Goal: Task Accomplishment & Management: Complete application form

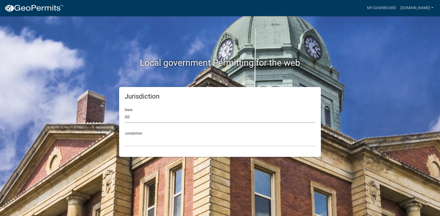
click at [137, 116] on select "All [US_STATE] [US_STATE] [US_STATE] [US_STATE] [US_STATE] [US_STATE] [US_STATE…" at bounding box center [220, 117] width 191 height 11
select select "[US_STATE]"
click at [125, 112] on select "All [US_STATE] [US_STATE] [US_STATE] [US_STATE] [US_STATE] [US_STATE] [US_STATE…" at bounding box center [220, 117] width 191 height 11
click at [140, 136] on select "City of [GEOGRAPHIC_DATA], [US_STATE] City of [GEOGRAPHIC_DATA], [US_STATE] Cit…" at bounding box center [220, 140] width 191 height 11
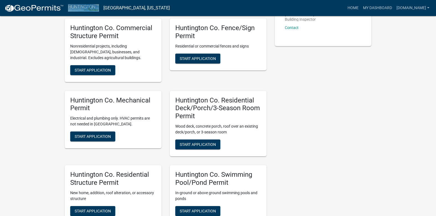
scroll to position [166, 0]
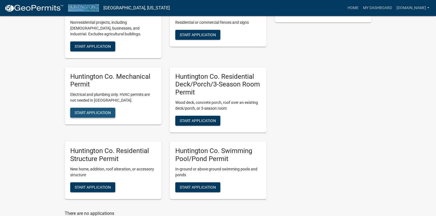
click at [101, 115] on span "Start Application" at bounding box center [93, 113] width 36 height 4
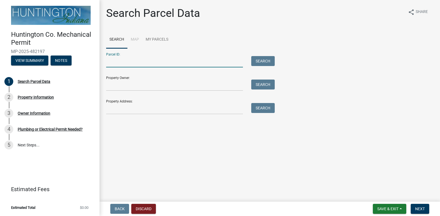
click at [125, 61] on input "Parcel ID:" at bounding box center [174, 61] width 137 height 11
type input "35-12-20-200-074.600-017"
click at [114, 85] on input "Property Owner:" at bounding box center [174, 85] width 137 height 11
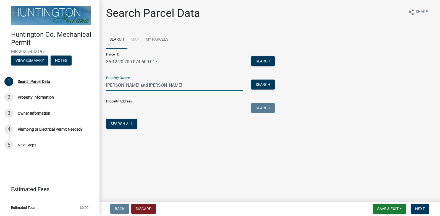
type input "[PERSON_NAME] and [PERSON_NAME]"
click at [115, 111] on input "Property Address:" at bounding box center [174, 108] width 137 height 11
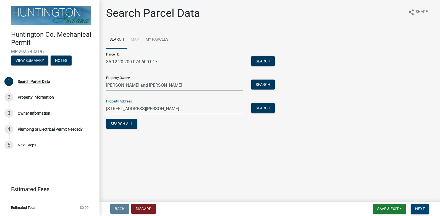
type input "[STREET_ADDRESS][PERSON_NAME]"
click at [425, 212] on button "Next" at bounding box center [420, 209] width 19 height 10
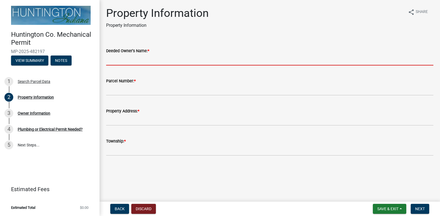
click at [132, 61] on input "Deeded Owner's Name: *" at bounding box center [269, 59] width 327 height 11
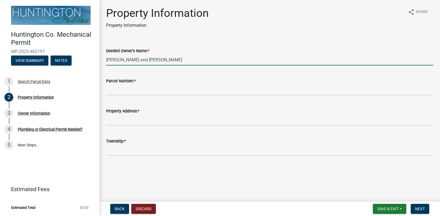
type input "[PERSON_NAME] and [PERSON_NAME]"
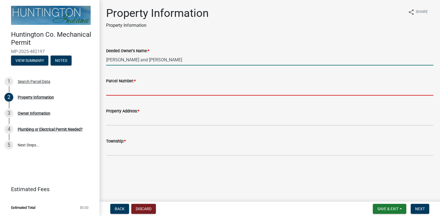
click at [168, 91] on input "Parcel Number: *" at bounding box center [269, 89] width 327 height 11
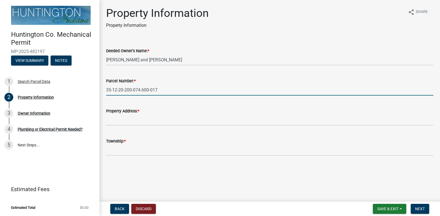
type input "35-12-20-200-074.600-017"
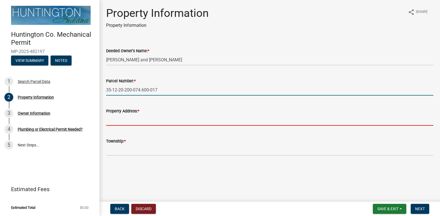
click at [164, 117] on input "Property Address: *" at bounding box center [269, 119] width 327 height 11
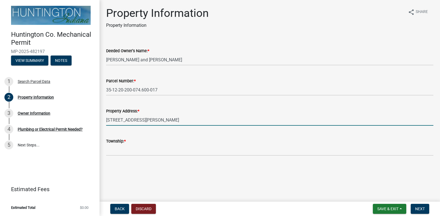
type input "[STREET_ADDRESS][PERSON_NAME]"
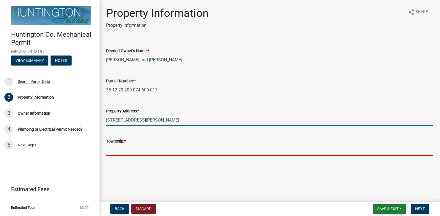
click at [168, 150] on input "Township: *" at bounding box center [269, 150] width 327 height 11
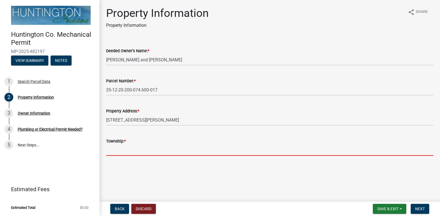
type input "Salamonie"
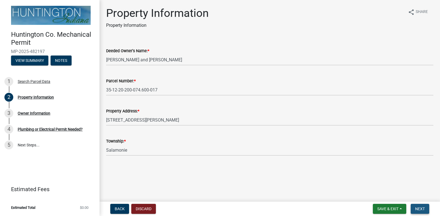
click at [416, 211] on span "Next" at bounding box center [420, 209] width 10 height 4
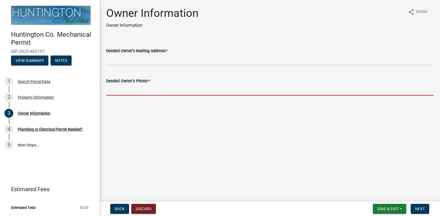
click at [167, 89] on input "Deeded Owner's Phone: *" at bounding box center [269, 89] width 327 height 11
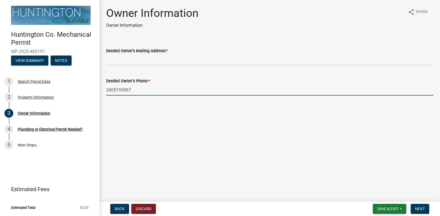
type input "2605193067"
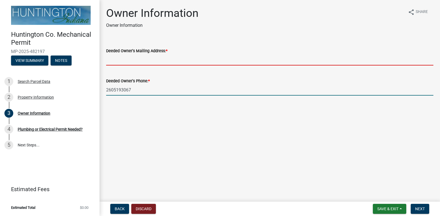
click at [169, 61] on input "Deeded Owner's Mailing Address: *" at bounding box center [269, 59] width 327 height 11
